Goal: Information Seeking & Learning: Learn about a topic

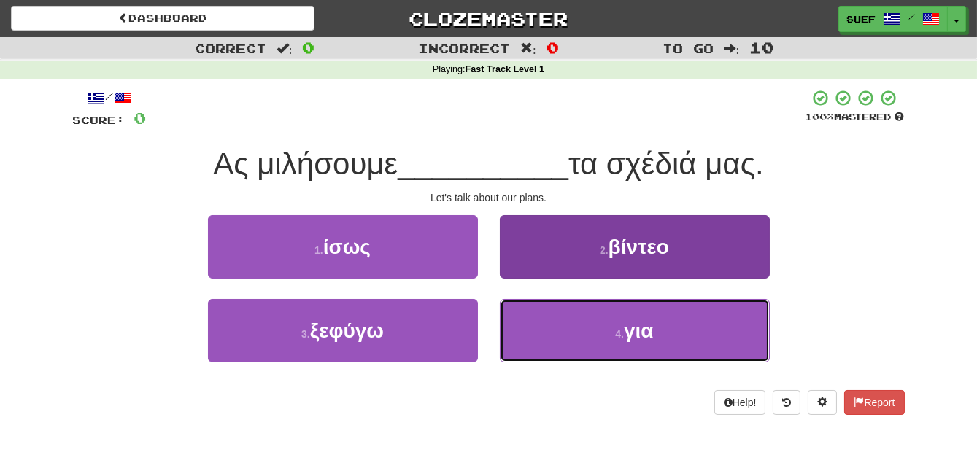
click at [679, 343] on button "4 . για" at bounding box center [635, 330] width 270 height 63
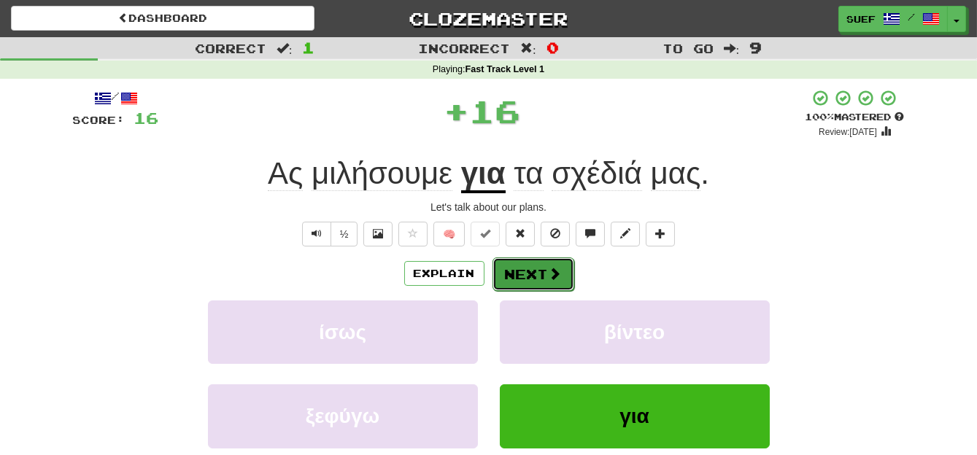
click at [558, 278] on span at bounding box center [555, 273] width 13 height 13
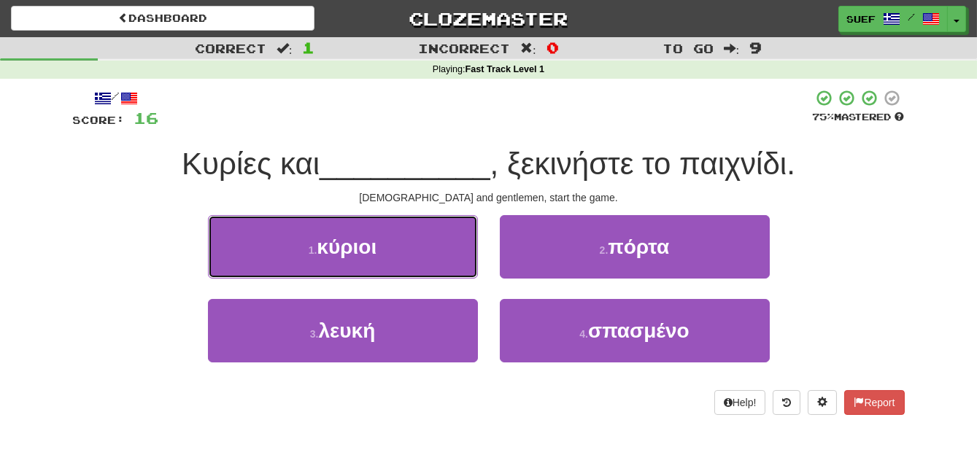
click at [417, 259] on button "1 . κύριοι" at bounding box center [343, 246] width 270 height 63
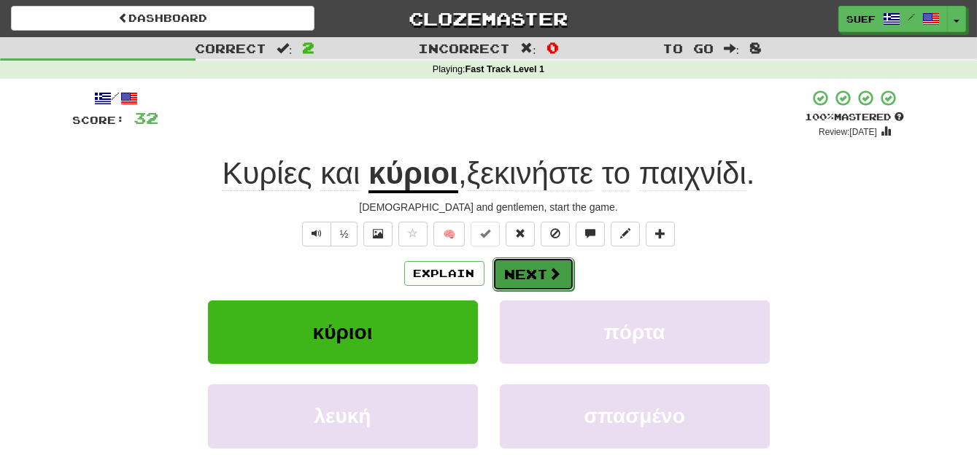
click at [545, 276] on button "Next" at bounding box center [533, 275] width 82 height 34
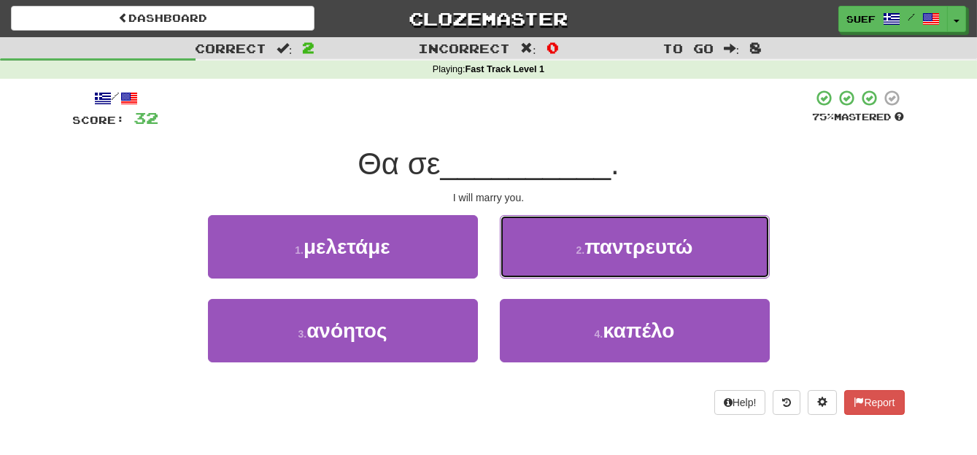
click at [683, 253] on span "παντρευτώ" at bounding box center [638, 247] width 108 height 23
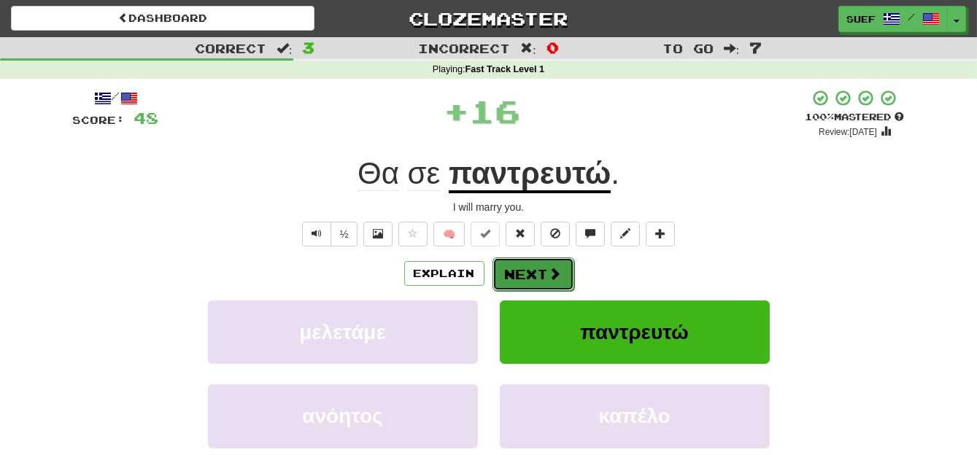
click at [555, 270] on span at bounding box center [555, 273] width 13 height 13
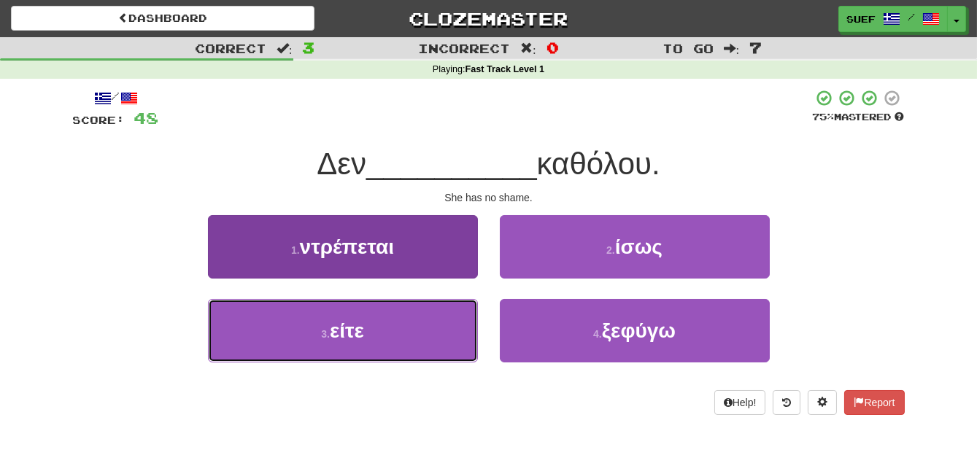
click at [422, 334] on button "3 . είτε" at bounding box center [343, 330] width 270 height 63
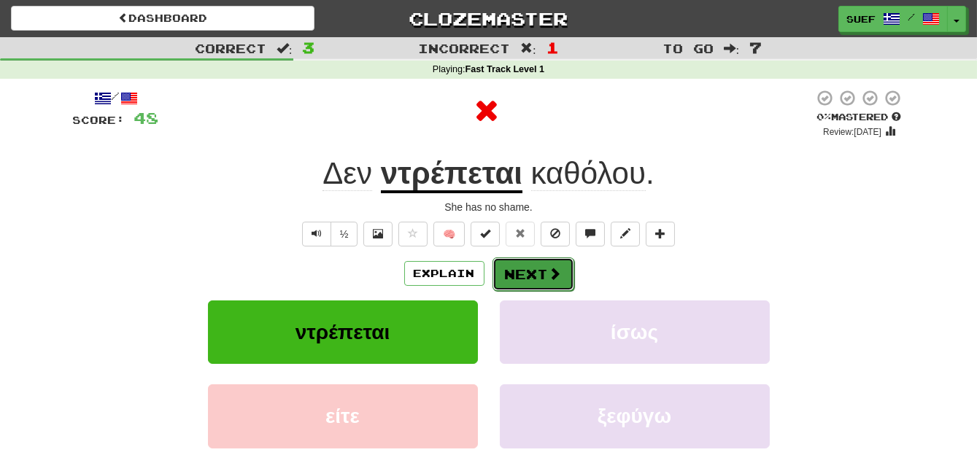
click at [557, 267] on span at bounding box center [555, 273] width 13 height 13
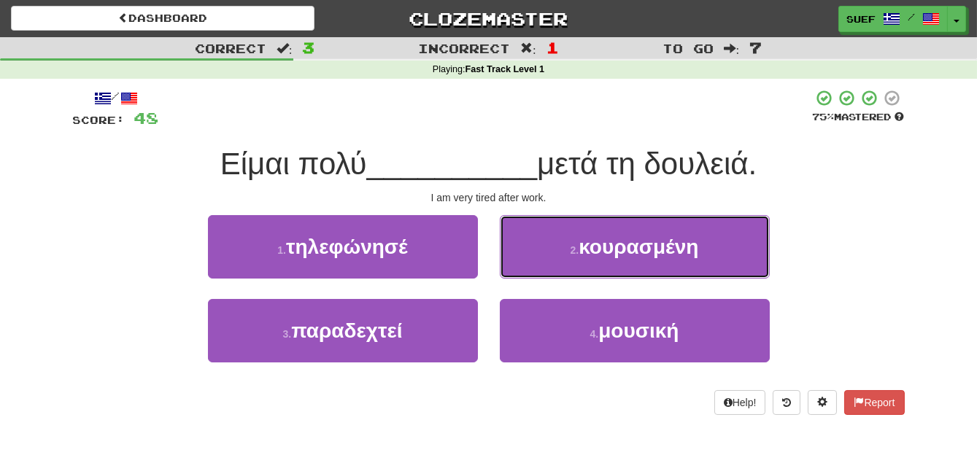
click at [701, 258] on button "2 . κουρασμένη" at bounding box center [635, 246] width 270 height 63
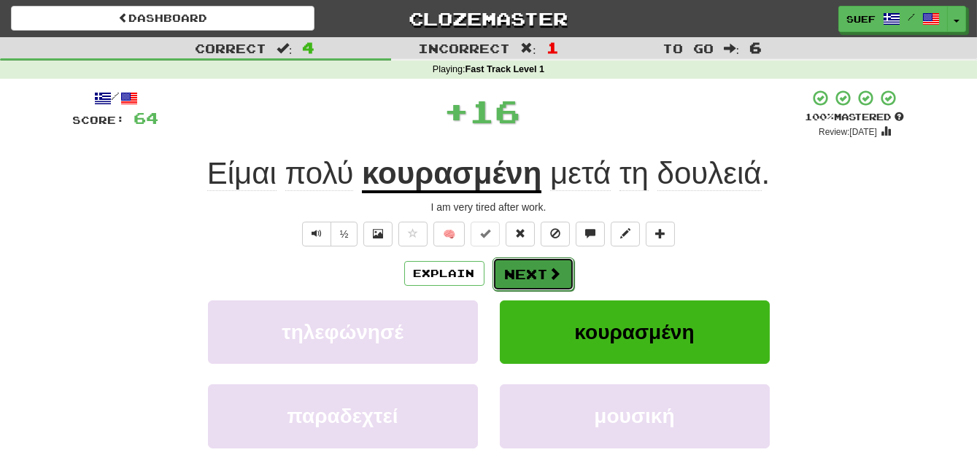
click at [551, 271] on span at bounding box center [555, 273] width 13 height 13
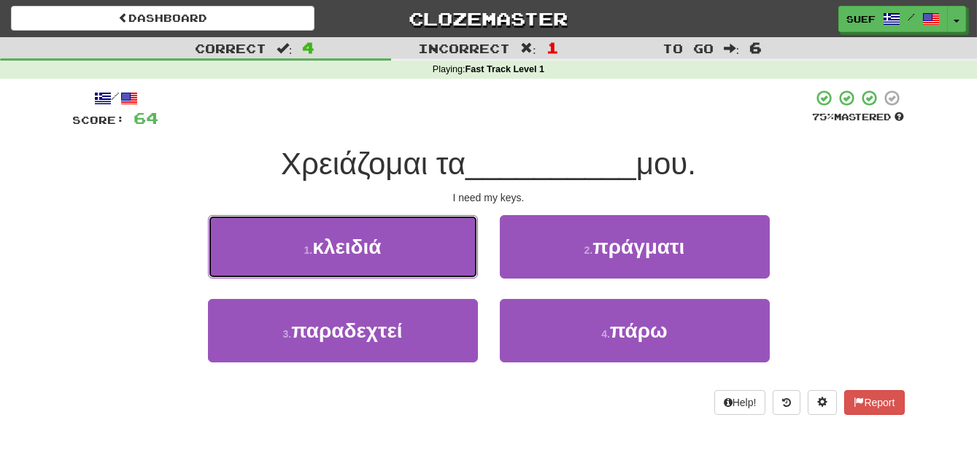
click at [394, 248] on button "1 . κλειδιά" at bounding box center [343, 246] width 270 height 63
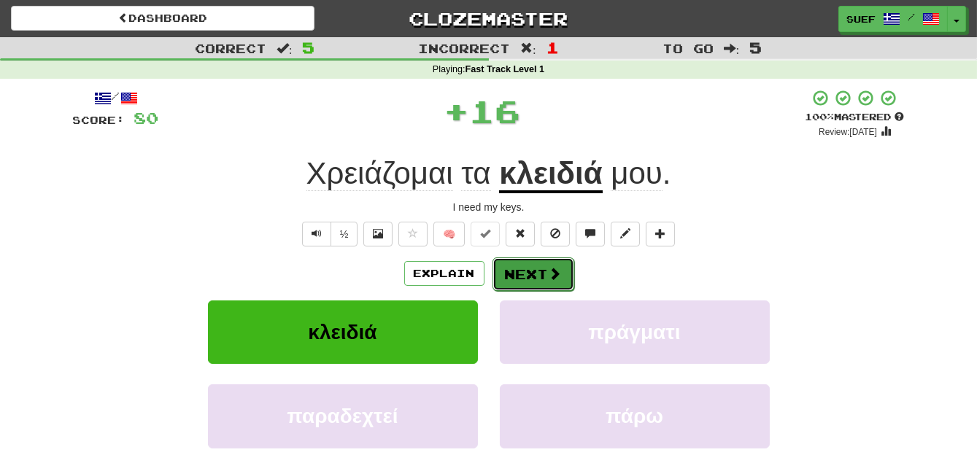
click at [549, 269] on span at bounding box center [555, 273] width 13 height 13
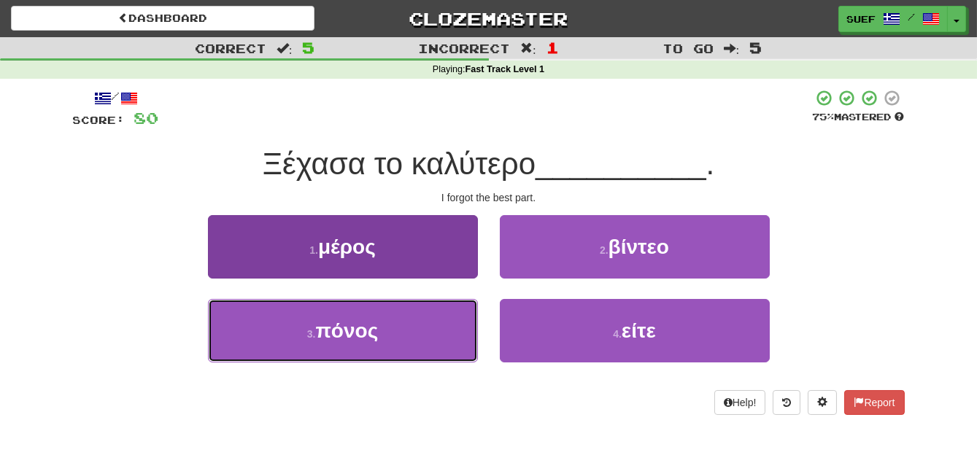
click at [416, 332] on button "3 . πόνος" at bounding box center [343, 330] width 270 height 63
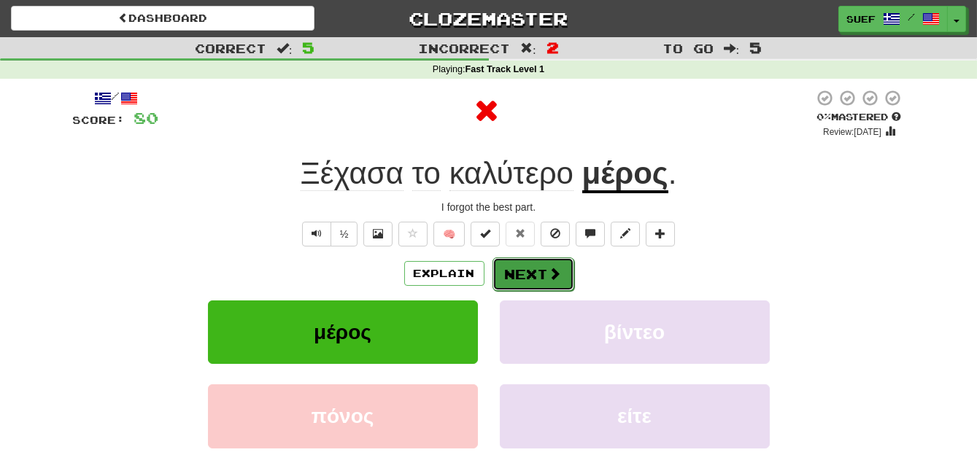
click at [555, 277] on span at bounding box center [555, 273] width 13 height 13
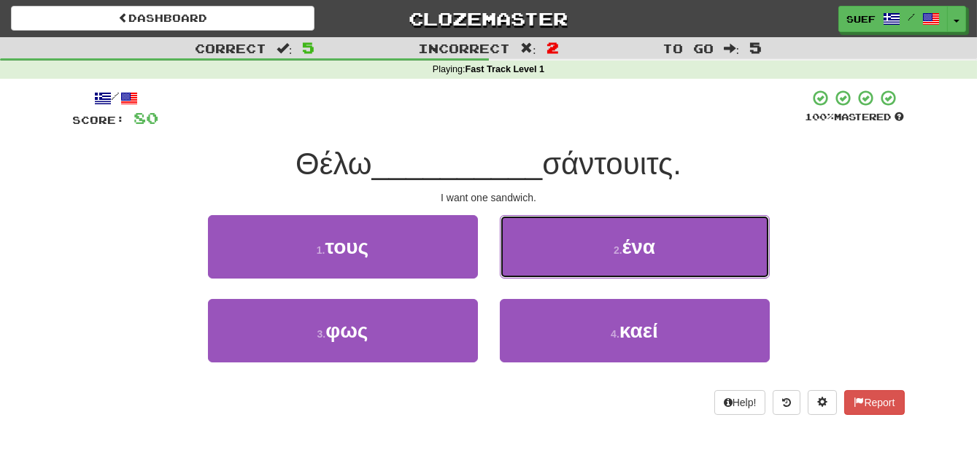
click at [684, 255] on button "2 . ένα" at bounding box center [635, 246] width 270 height 63
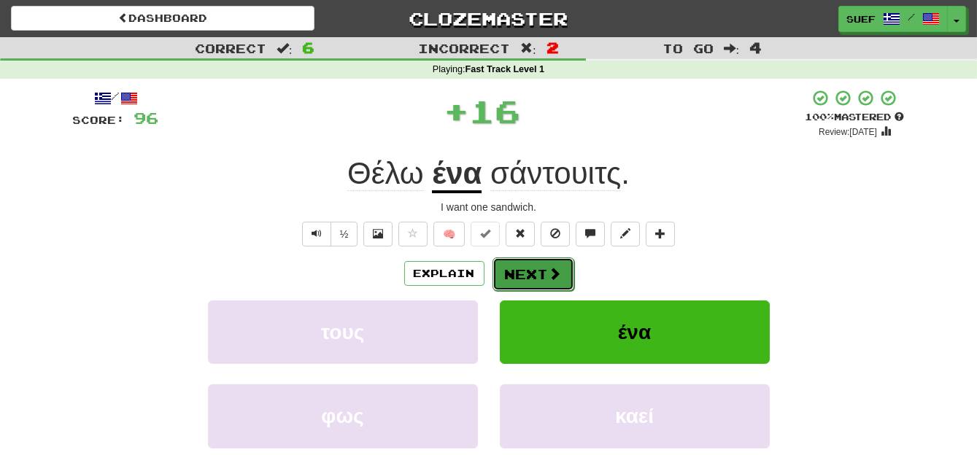
click at [558, 269] on span at bounding box center [555, 273] width 13 height 13
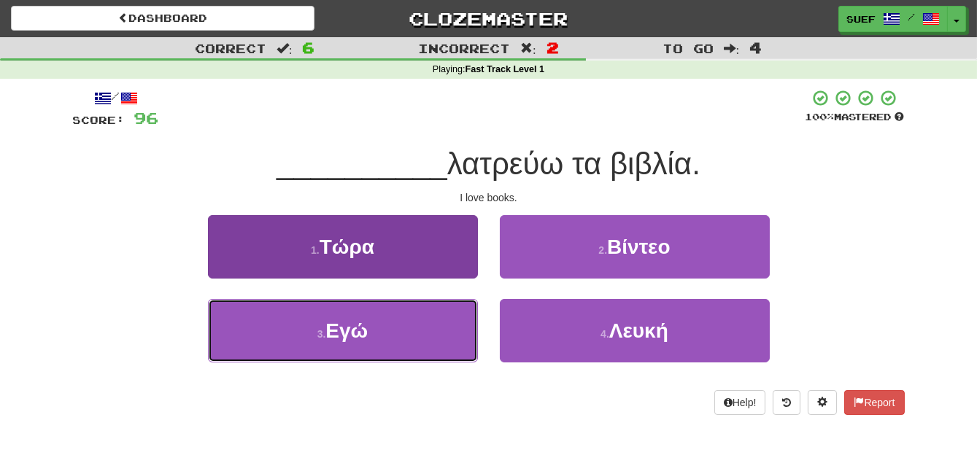
click at [403, 336] on button "3 . Εγώ" at bounding box center [343, 330] width 270 height 63
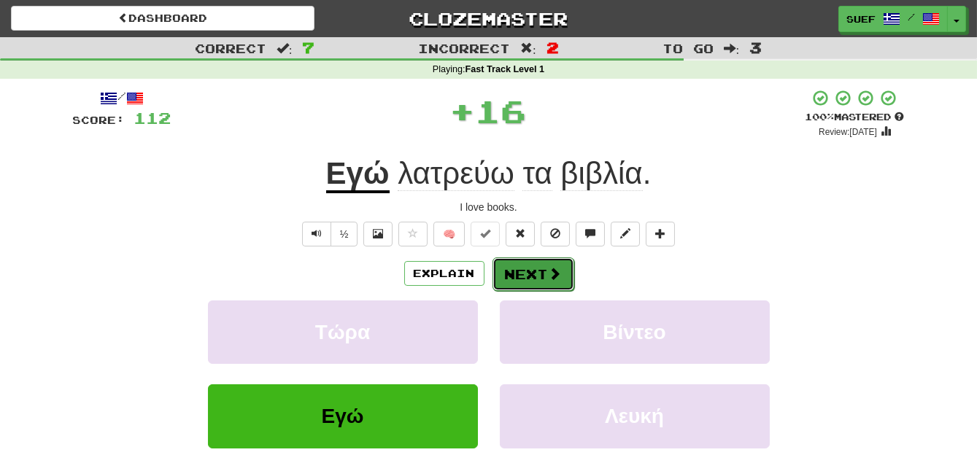
click at [562, 271] on button "Next" at bounding box center [533, 275] width 82 height 34
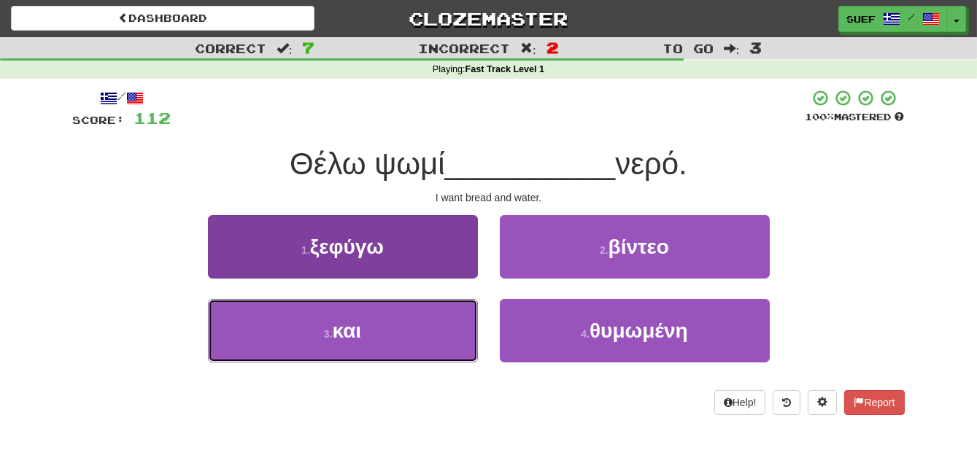
click at [404, 336] on button "3 . και" at bounding box center [343, 330] width 270 height 63
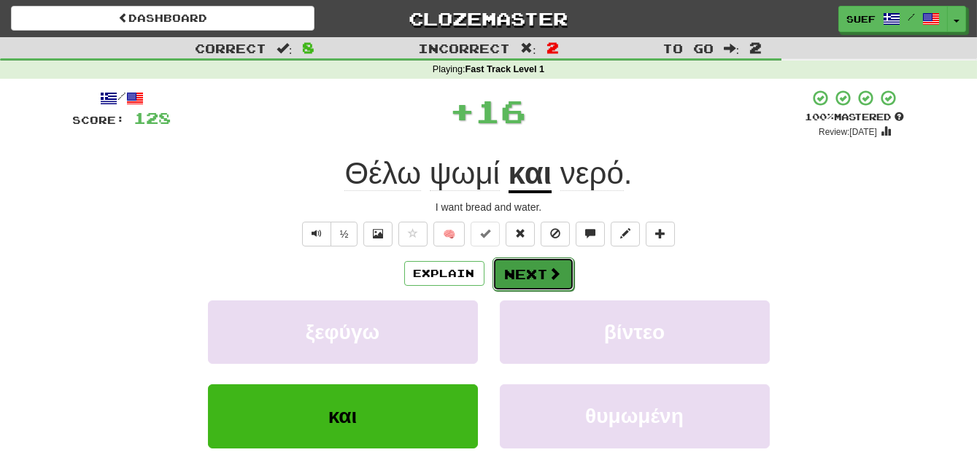
click at [554, 271] on span at bounding box center [555, 273] width 13 height 13
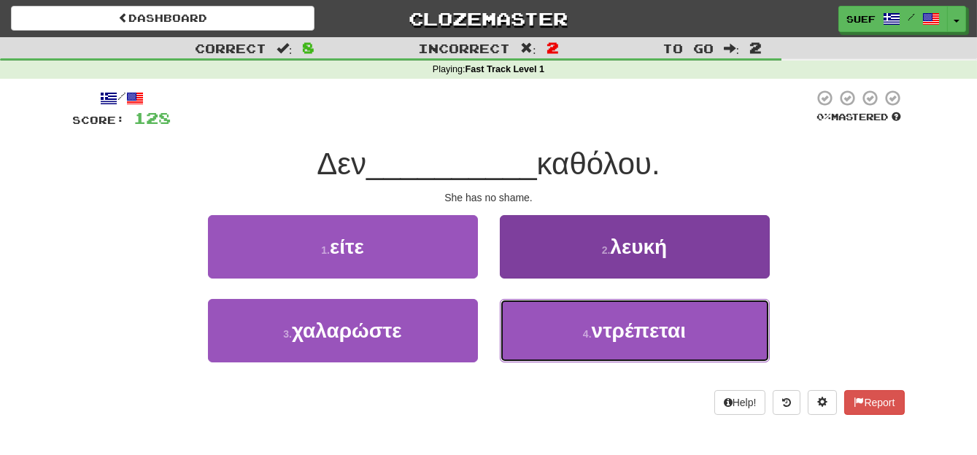
click at [697, 341] on button "4 . ντρέπεται" at bounding box center [635, 330] width 270 height 63
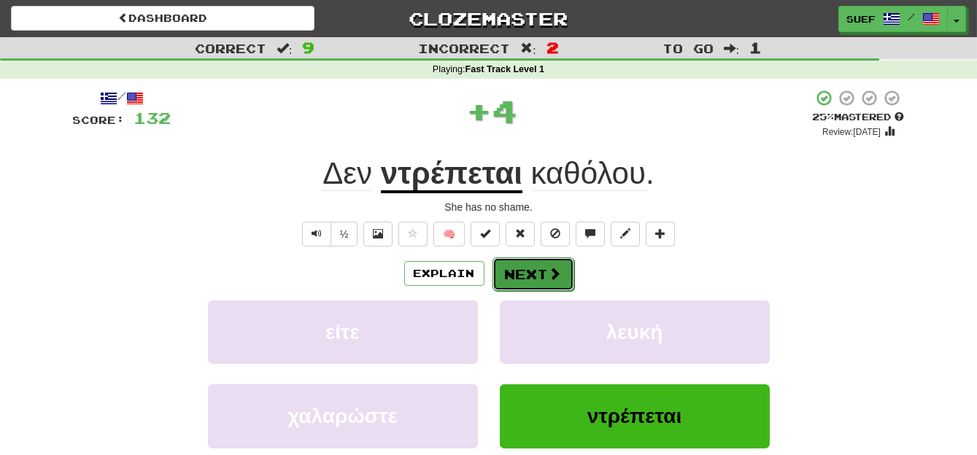
click at [553, 271] on span at bounding box center [555, 273] width 13 height 13
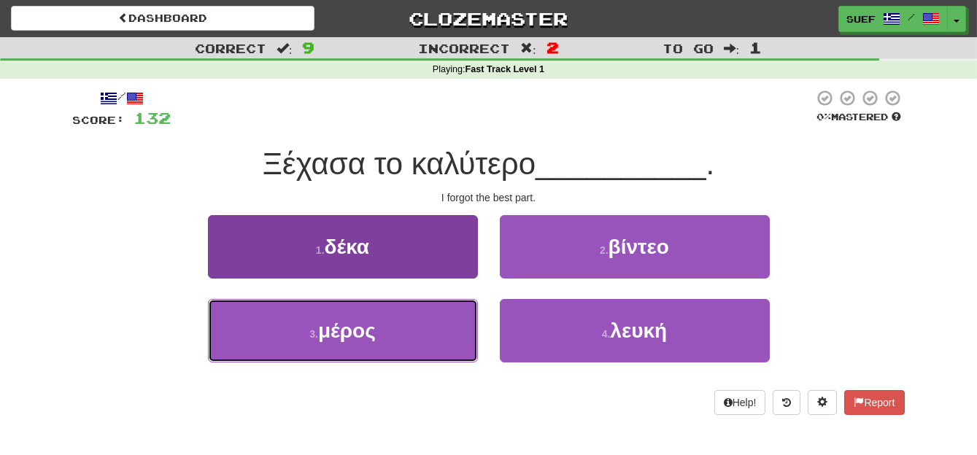
click at [438, 335] on button "3 . μέρος" at bounding box center [343, 330] width 270 height 63
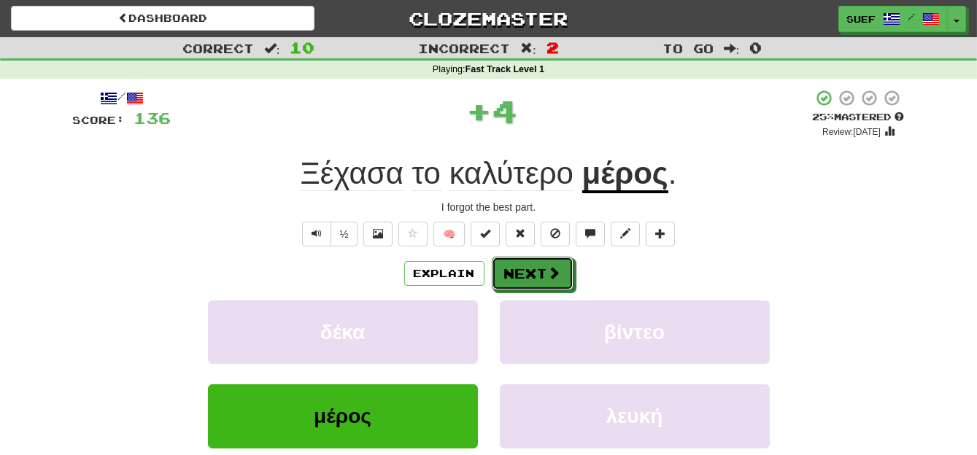
click at [553, 267] on span at bounding box center [554, 272] width 13 height 13
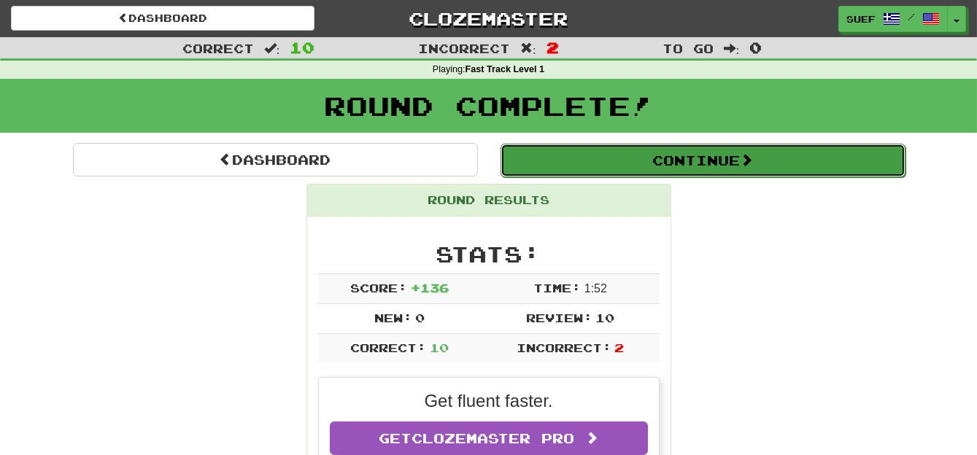
click at [753, 158] on span at bounding box center [746, 159] width 13 height 13
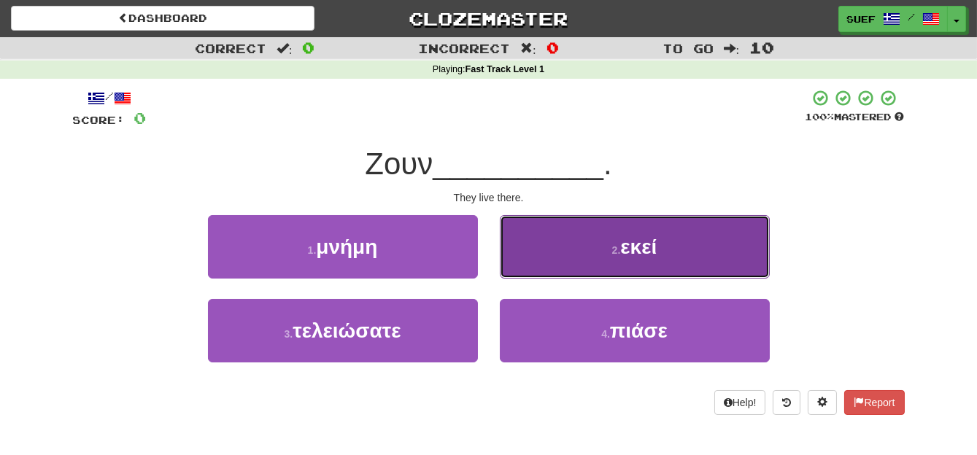
click at [683, 267] on button "2 . εκεί" at bounding box center [635, 246] width 270 height 63
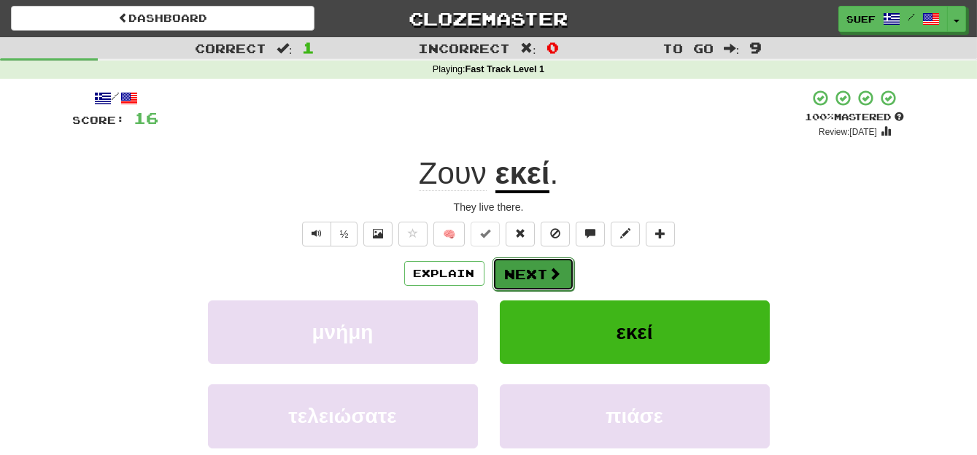
click at [557, 274] on span at bounding box center [555, 273] width 13 height 13
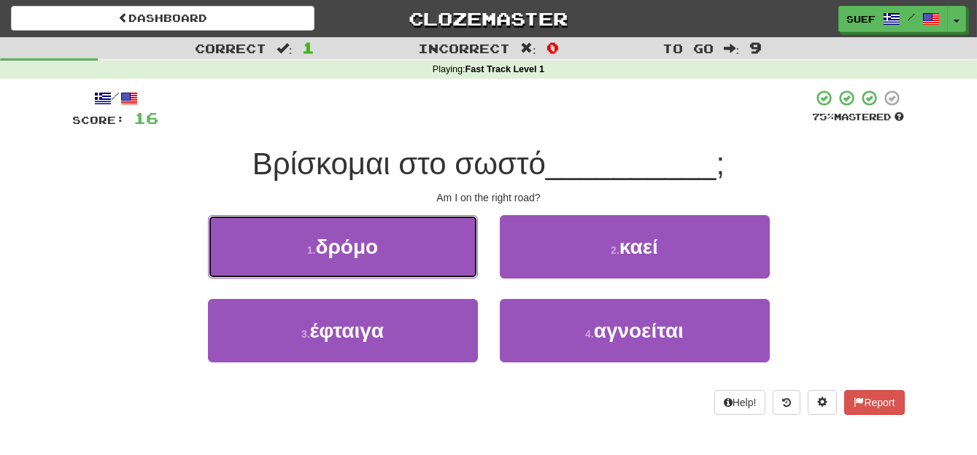
click at [403, 245] on button "1 . δρόμο" at bounding box center [343, 246] width 270 height 63
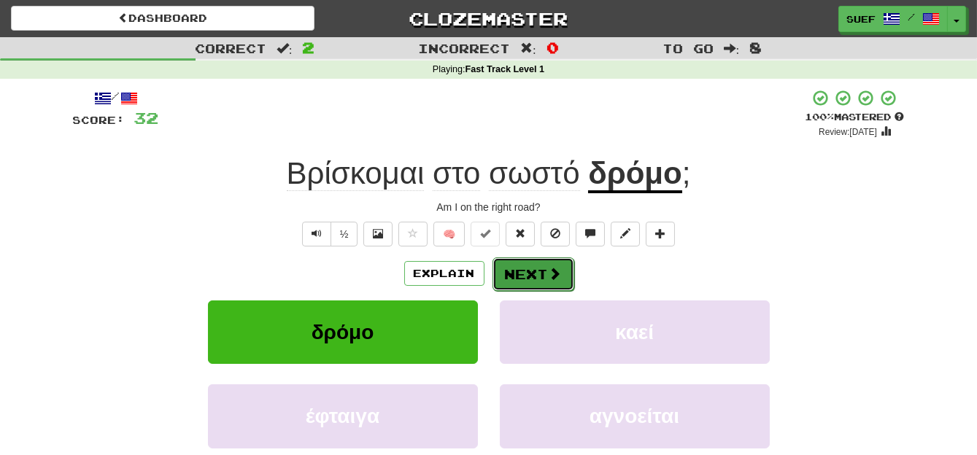
click at [554, 276] on span at bounding box center [555, 273] width 13 height 13
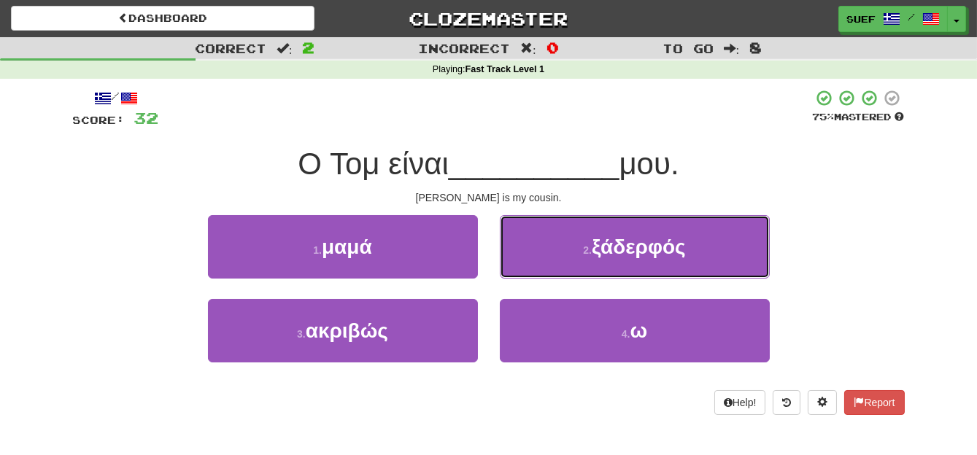
click at [681, 258] on span "ξάδερφός" at bounding box center [639, 247] width 94 height 23
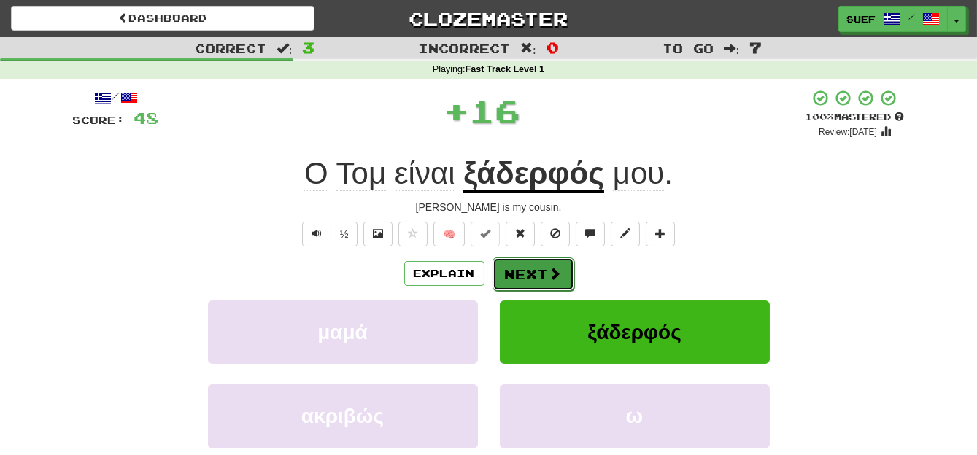
click at [560, 267] on span at bounding box center [555, 273] width 13 height 13
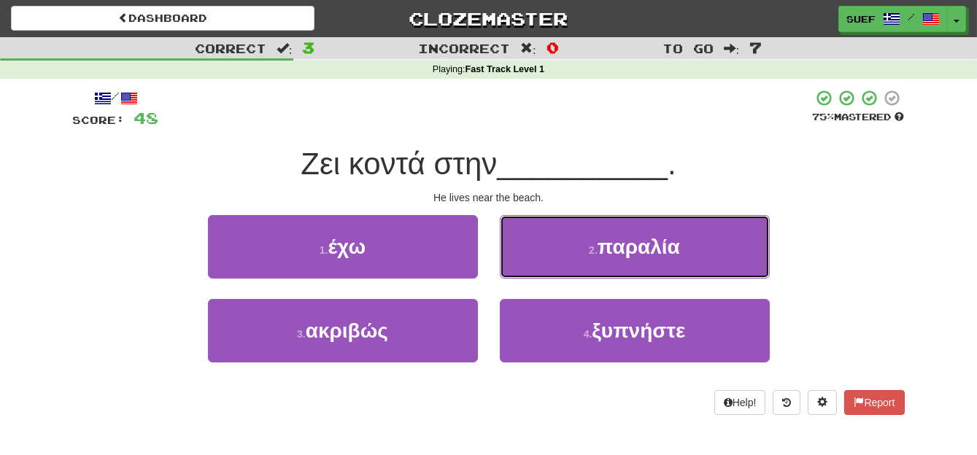
click at [689, 258] on button "2 . παραλία" at bounding box center [635, 246] width 270 height 63
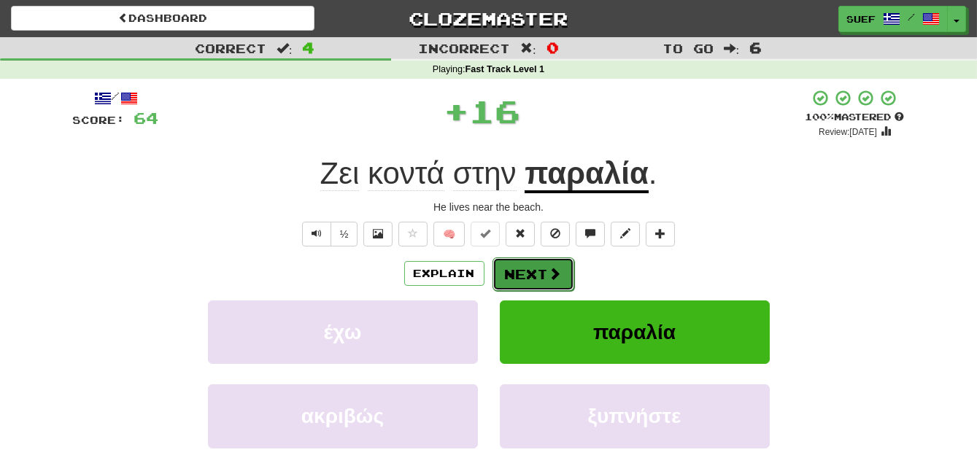
click at [557, 270] on span at bounding box center [555, 273] width 13 height 13
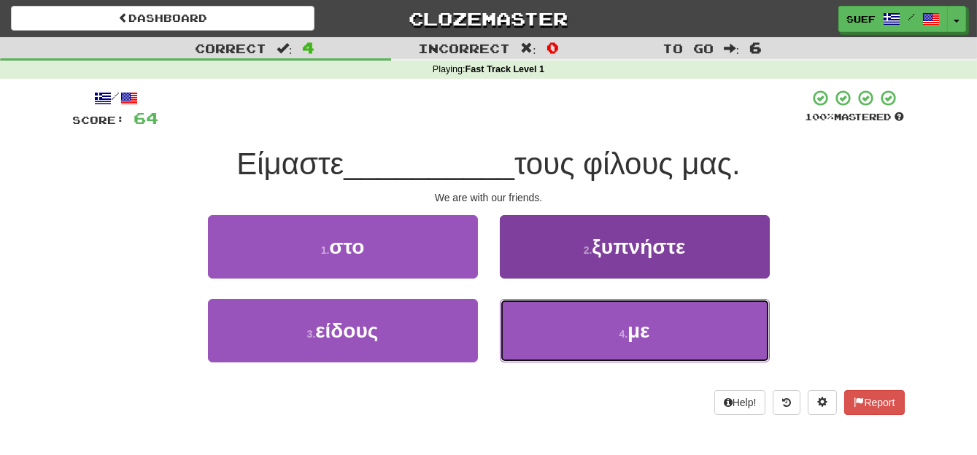
click at [639, 340] on span "με" at bounding box center [638, 331] width 22 height 23
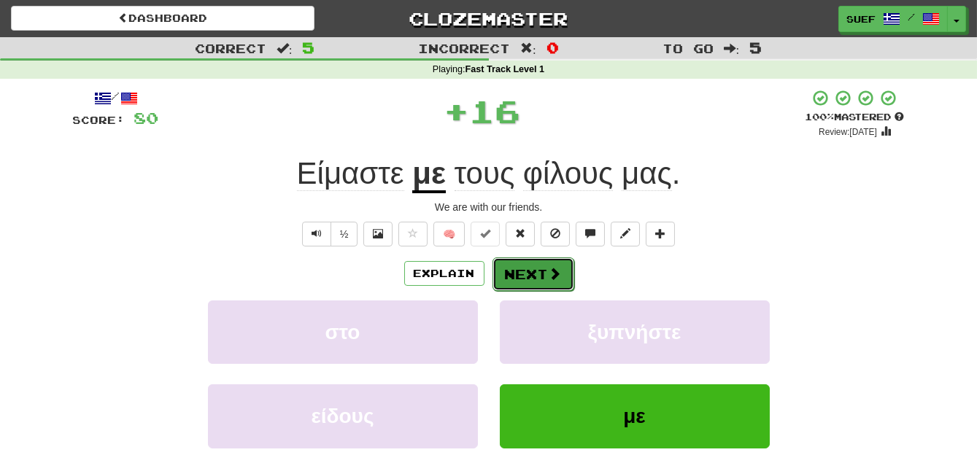
click at [543, 272] on button "Next" at bounding box center [533, 275] width 82 height 34
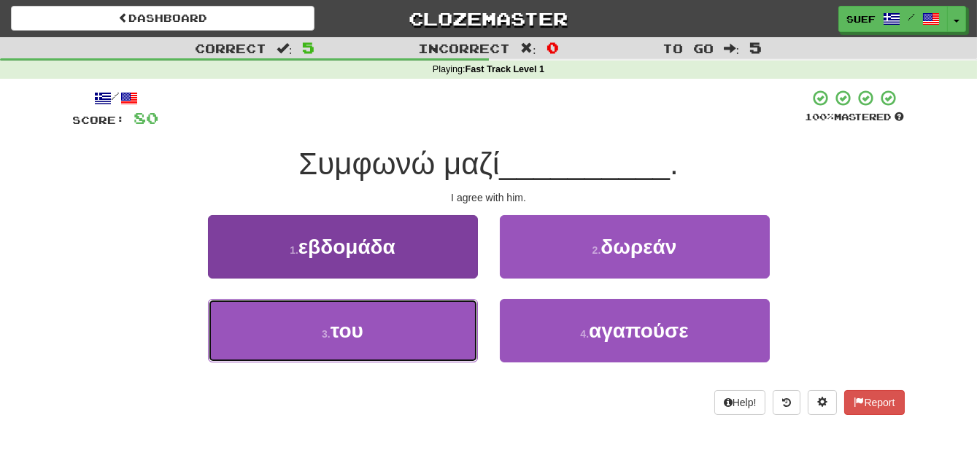
click at [431, 336] on button "3 . του" at bounding box center [343, 330] width 270 height 63
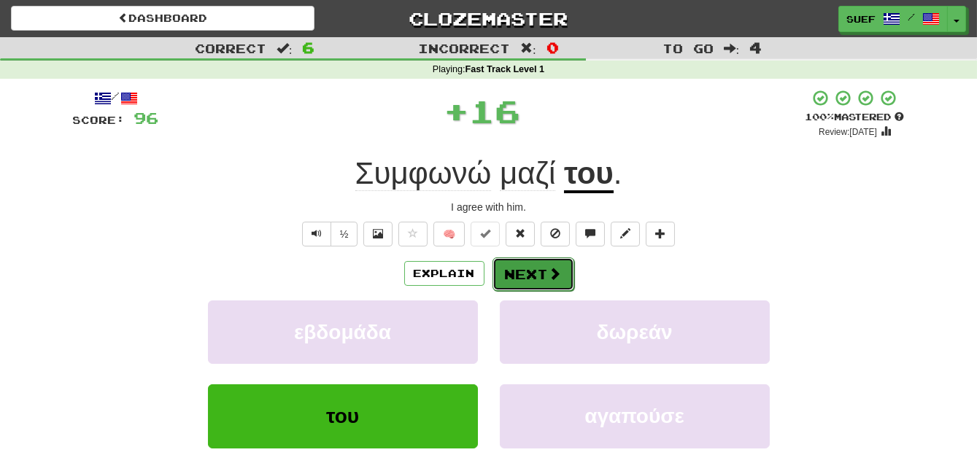
click at [546, 267] on button "Next" at bounding box center [533, 275] width 82 height 34
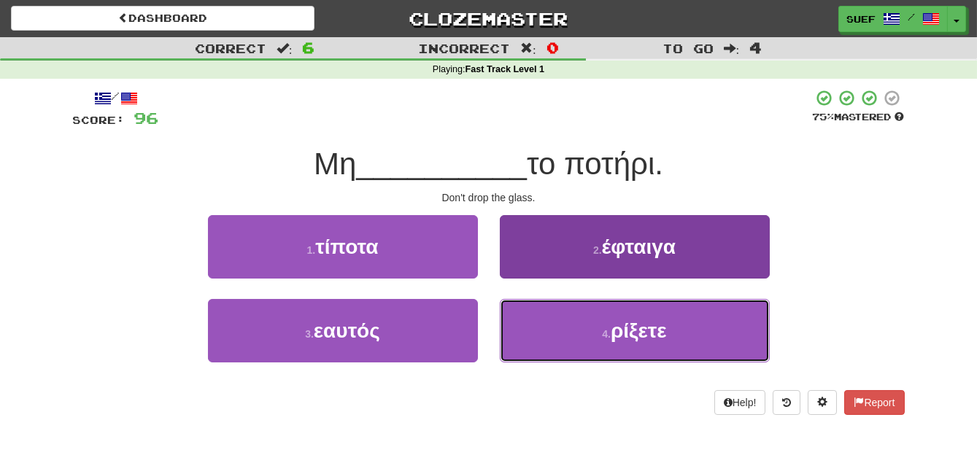
click at [691, 333] on button "4 . ρίξετε" at bounding box center [635, 330] width 270 height 63
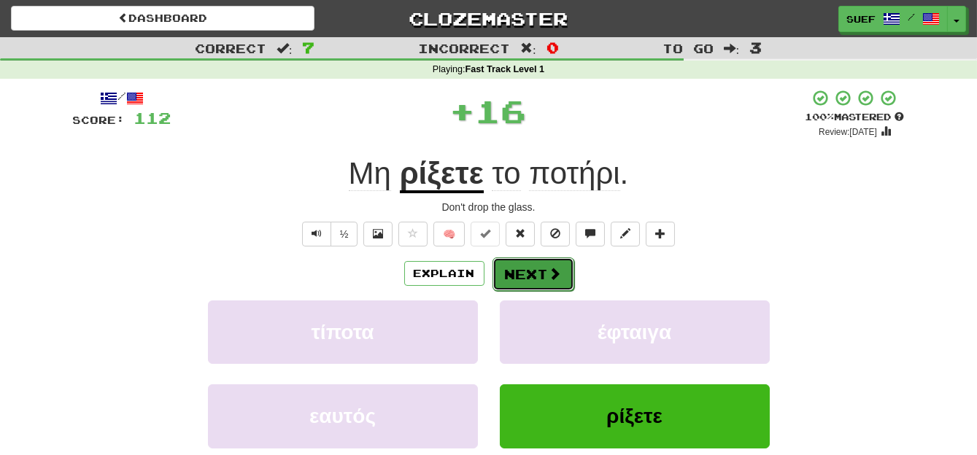
click at [552, 267] on span at bounding box center [555, 273] width 13 height 13
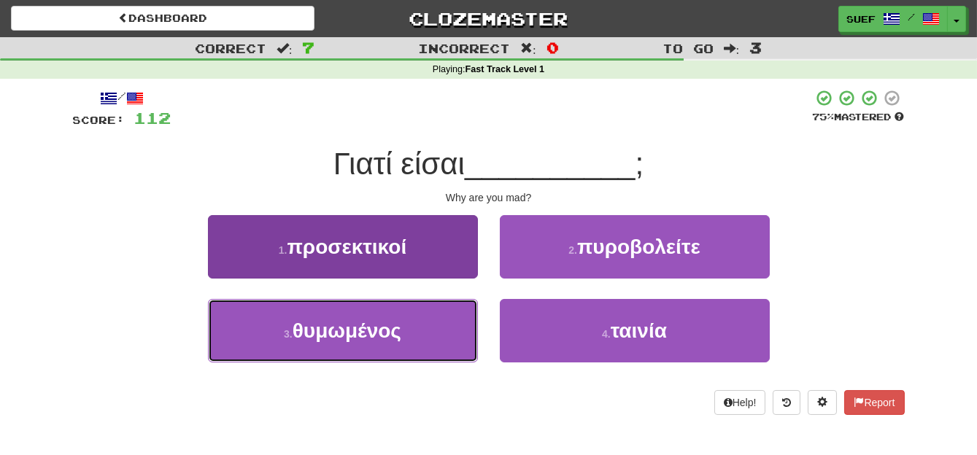
click at [418, 339] on button "3 . θυμωμένος" at bounding box center [343, 330] width 270 height 63
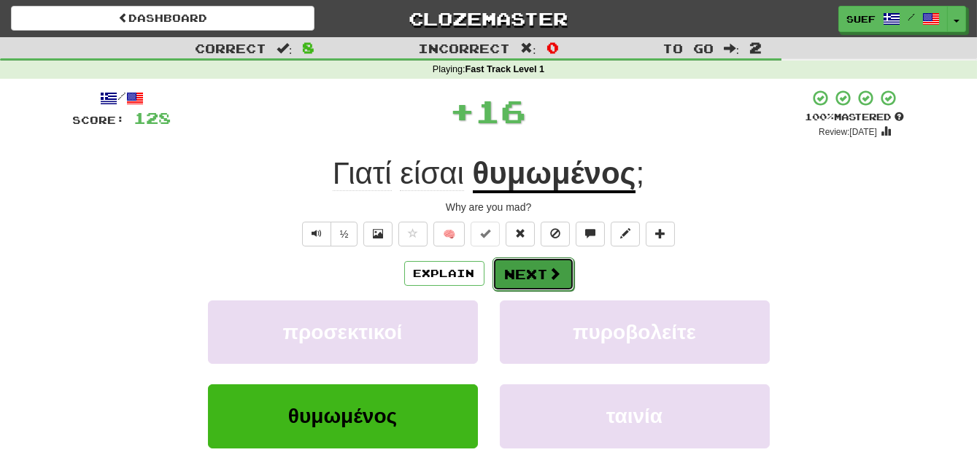
click at [550, 271] on span at bounding box center [555, 273] width 13 height 13
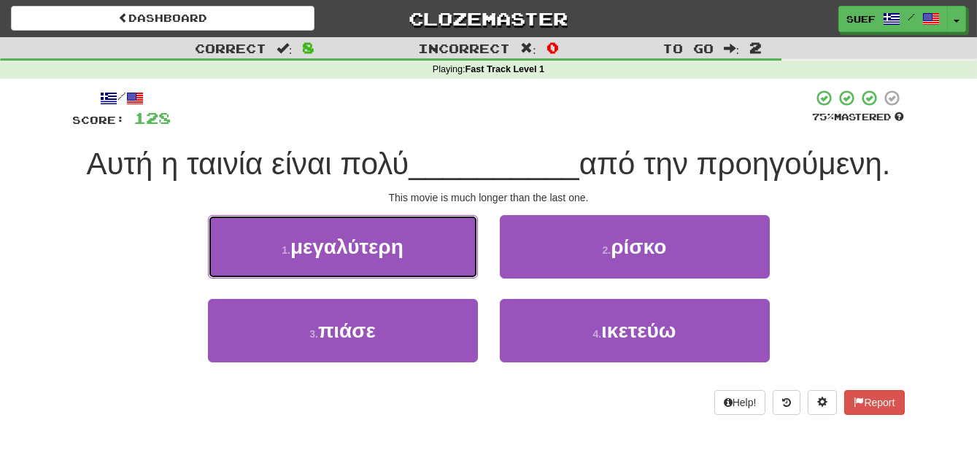
click at [437, 251] on button "1 . μεγαλύτερη" at bounding box center [343, 246] width 270 height 63
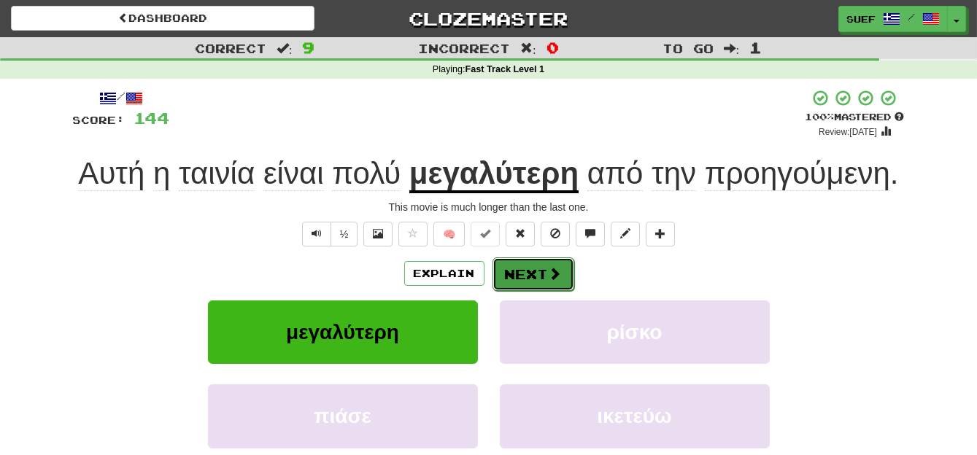
click at [552, 280] on span at bounding box center [555, 273] width 13 height 13
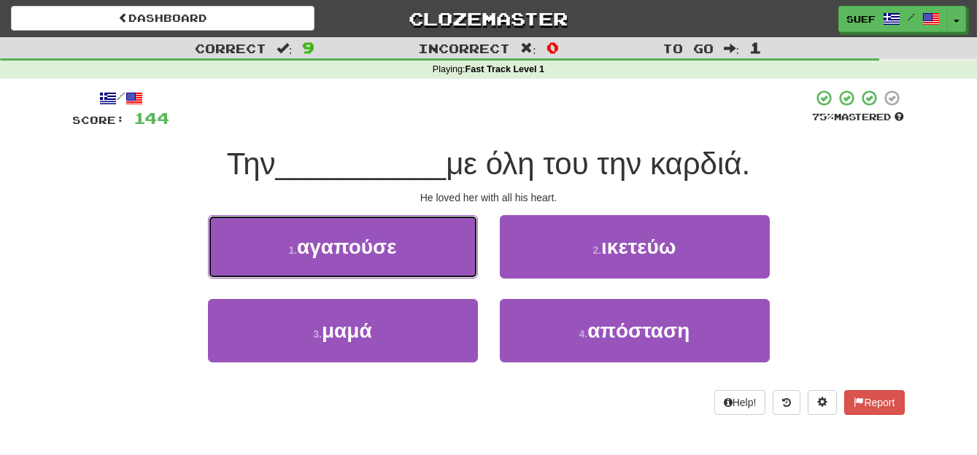
click at [419, 260] on button "1 . αγαπούσε" at bounding box center [343, 246] width 270 height 63
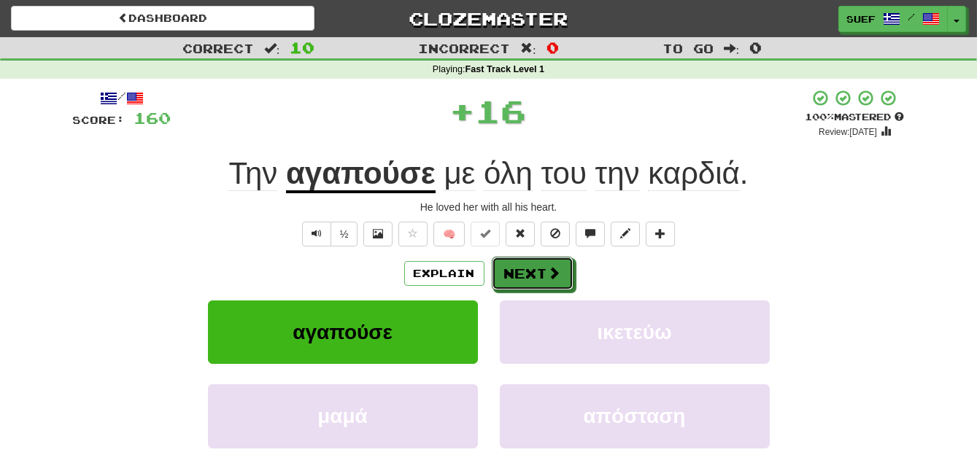
click at [544, 274] on button "Next" at bounding box center [533, 274] width 82 height 34
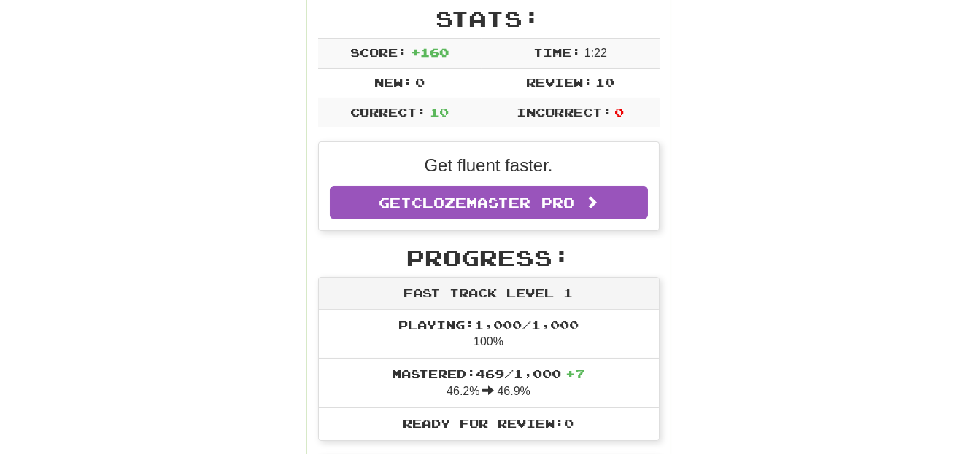
scroll to position [260, 0]
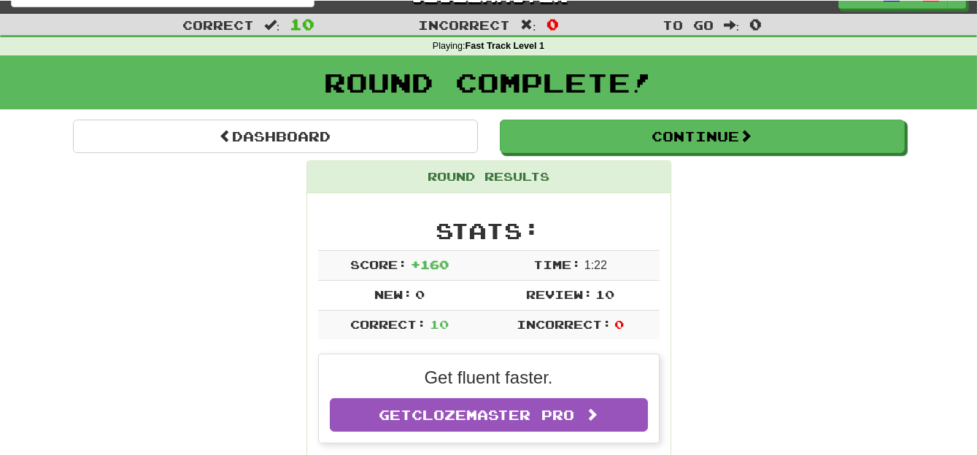
scroll to position [0, 0]
